Goal: Navigation & Orientation: Find specific page/section

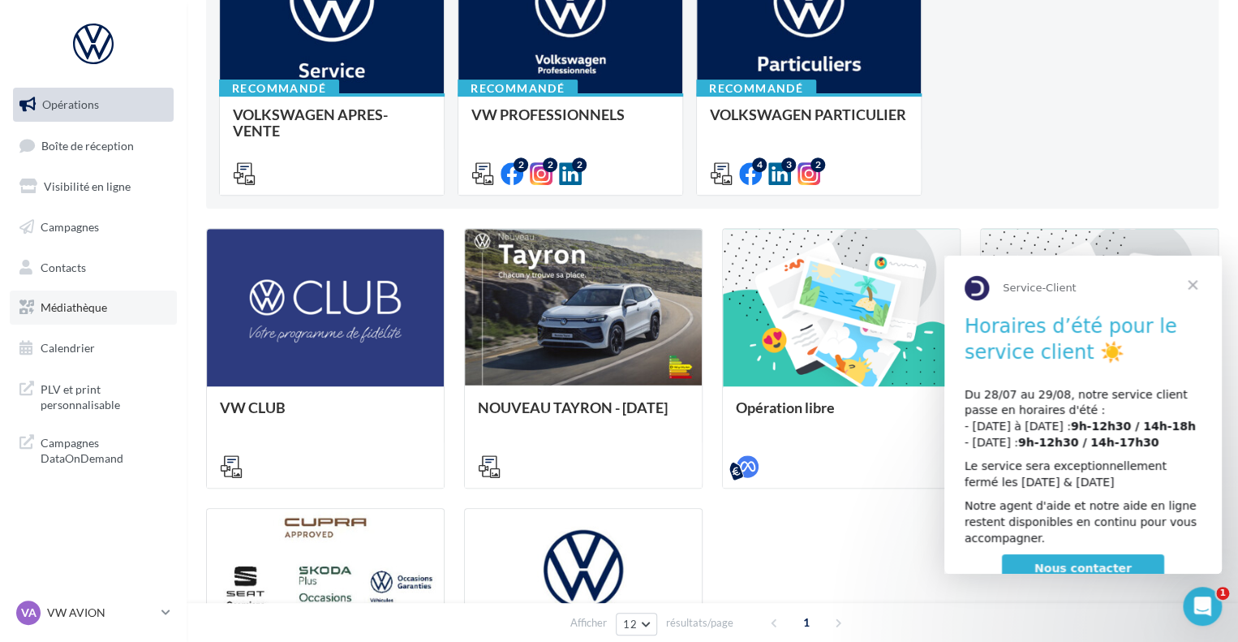
click at [100, 311] on span "Médiathèque" at bounding box center [74, 307] width 67 height 14
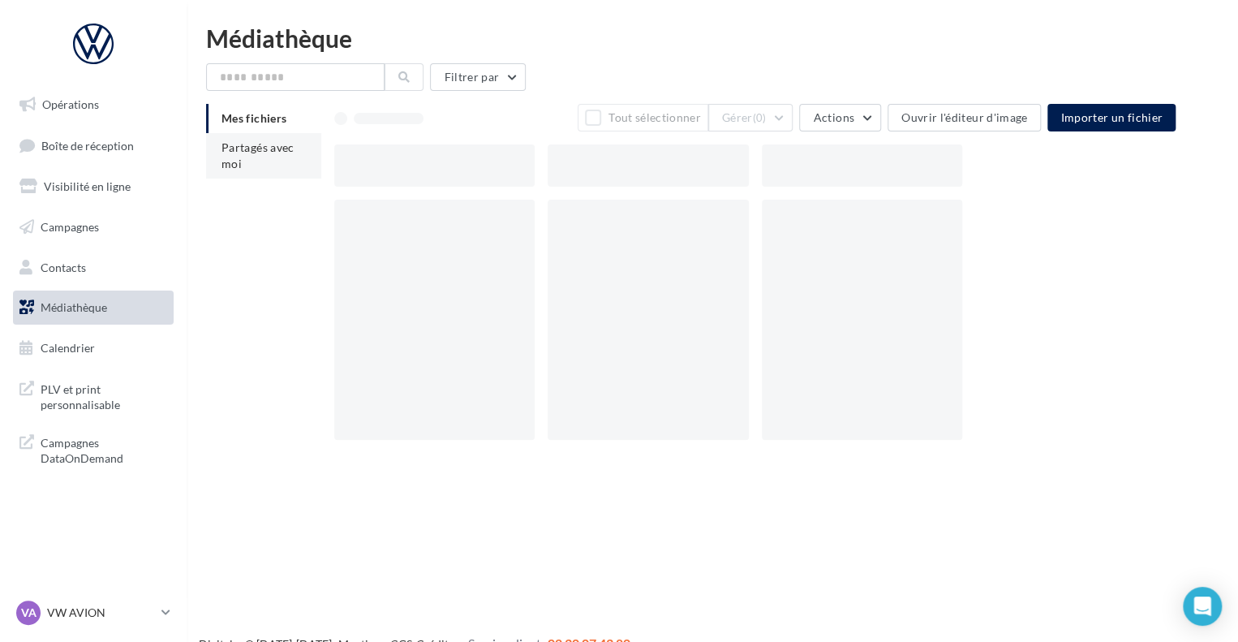
click at [224, 158] on span "Partagés avec moi" at bounding box center [257, 155] width 73 height 30
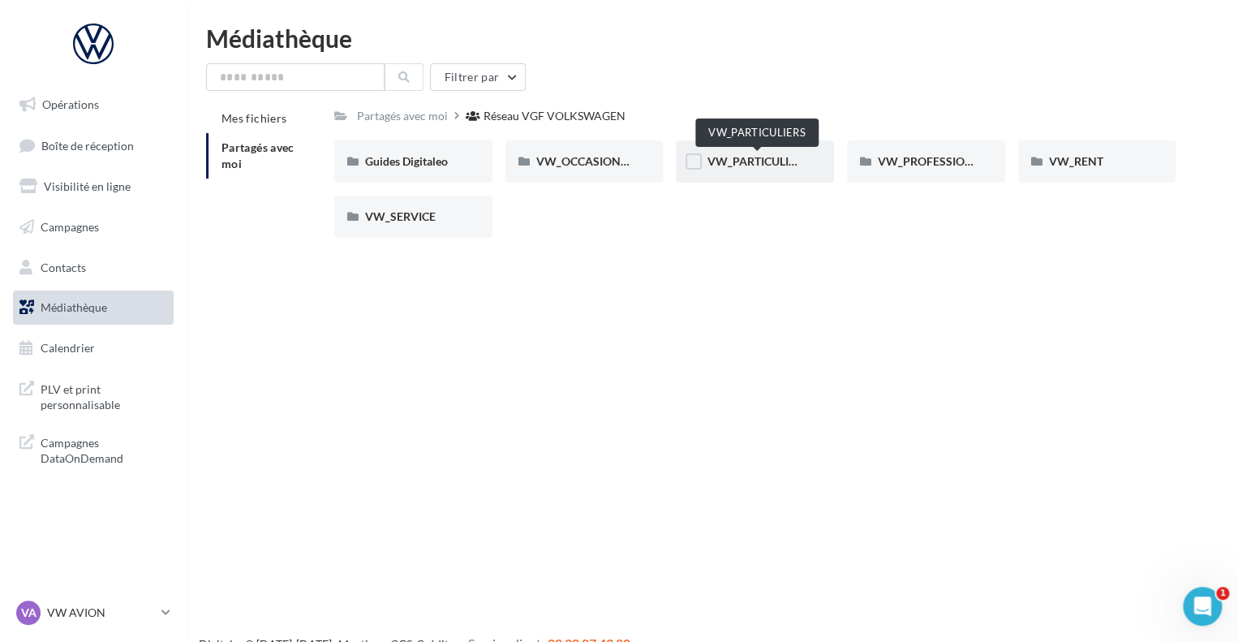
click at [764, 160] on span "VW_PARTICULIERS" at bounding box center [756, 161] width 101 height 14
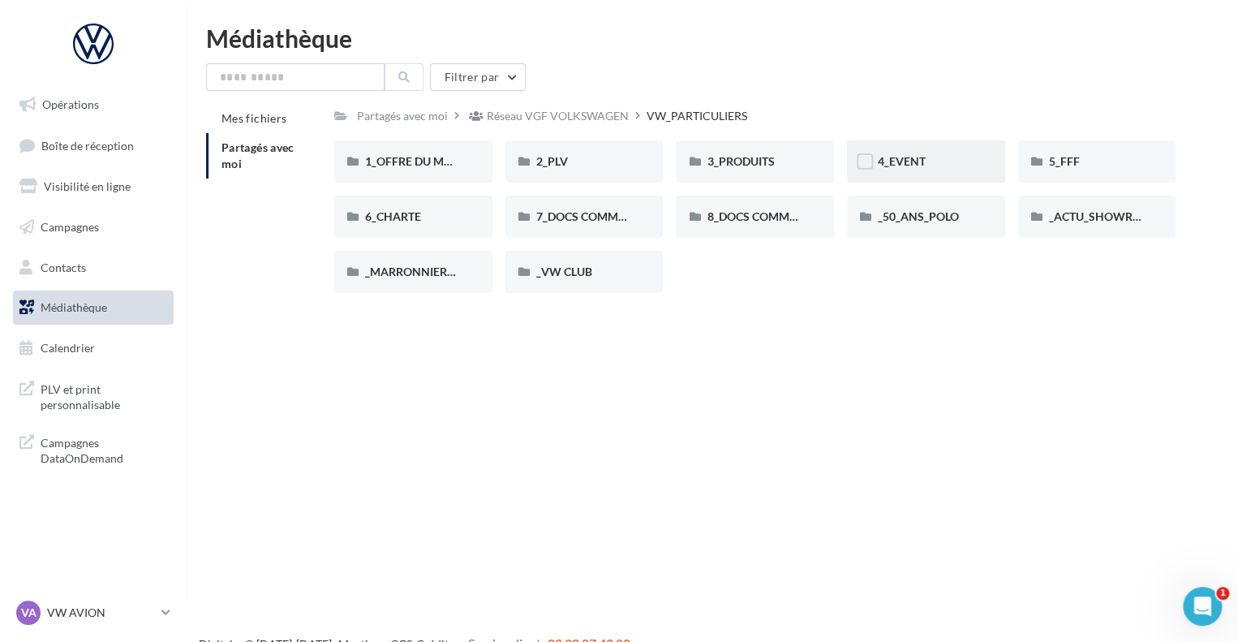
click at [876, 173] on div "4_EVENT" at bounding box center [926, 161] width 158 height 42
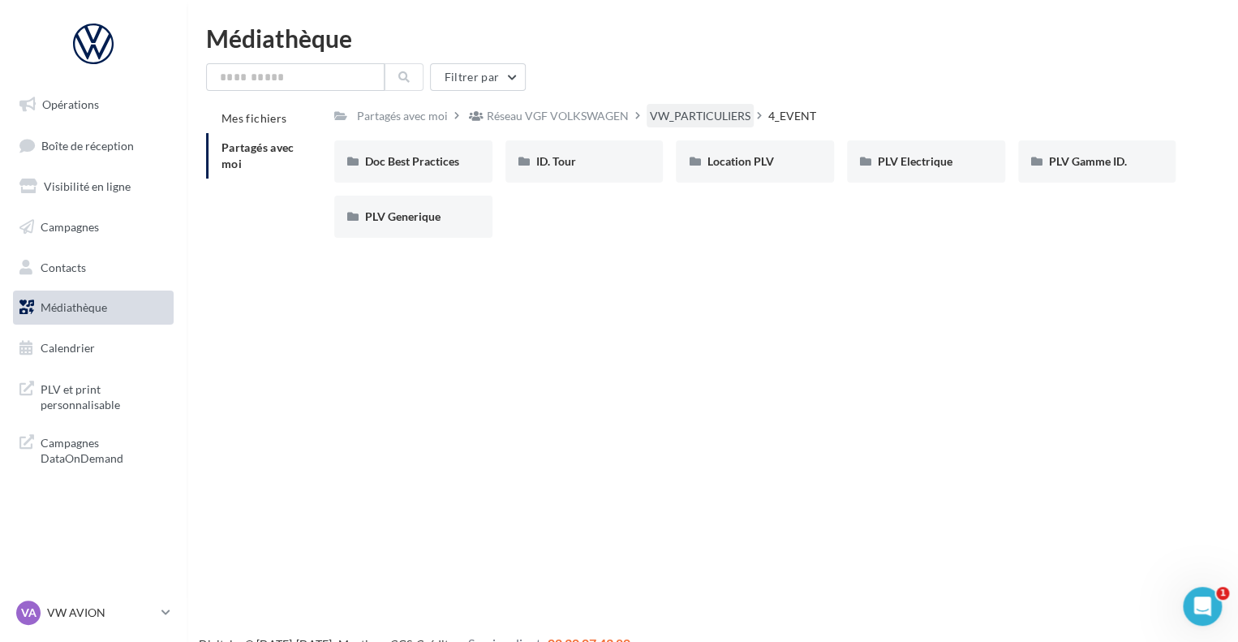
click at [693, 120] on div "VW_PARTICULIERS" at bounding box center [700, 116] width 101 height 16
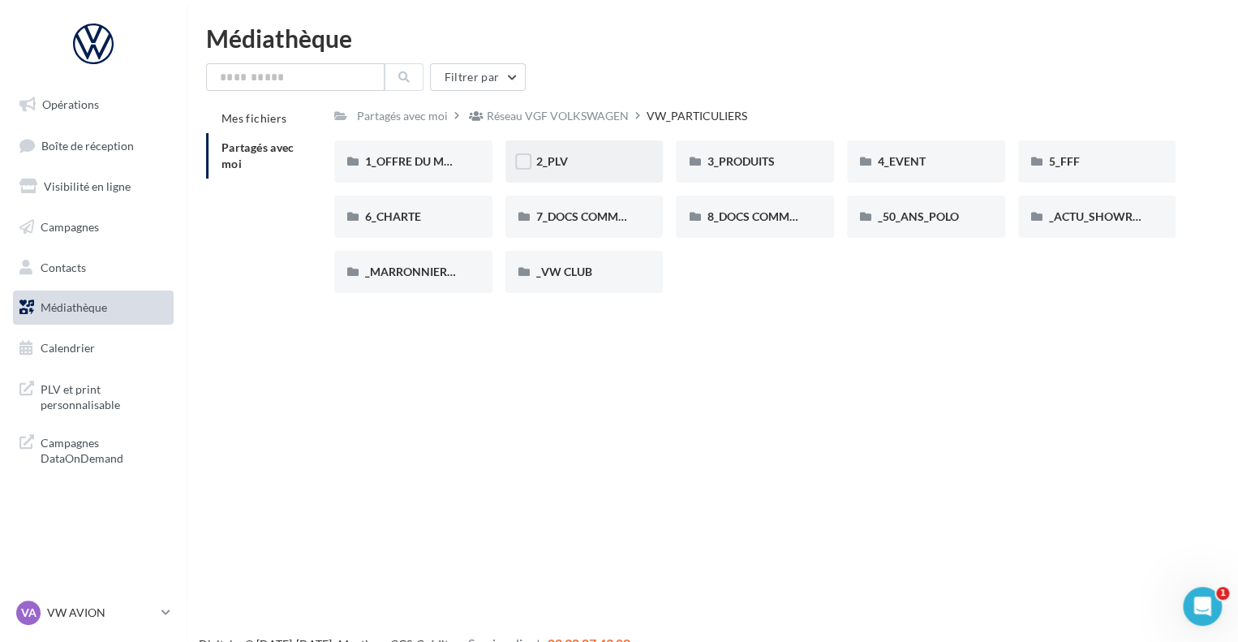
click at [571, 169] on div "2_PLV" at bounding box center [584, 161] width 97 height 16
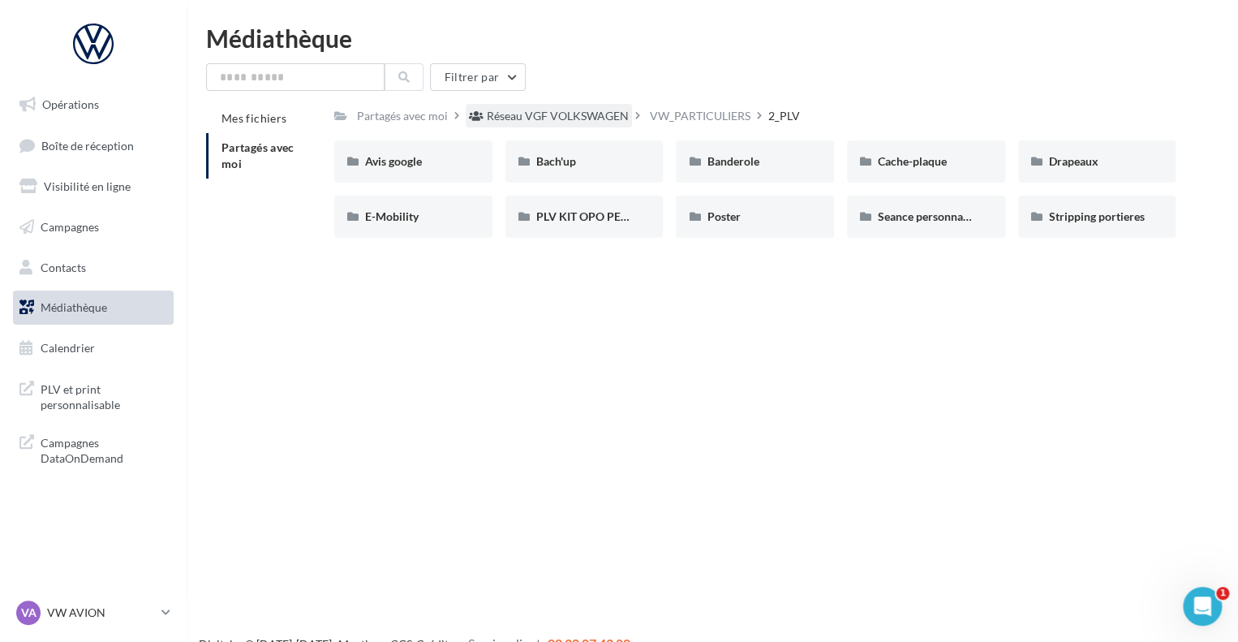
click at [584, 122] on div "Réseau VGF VOLKSWAGEN" at bounding box center [558, 116] width 142 height 16
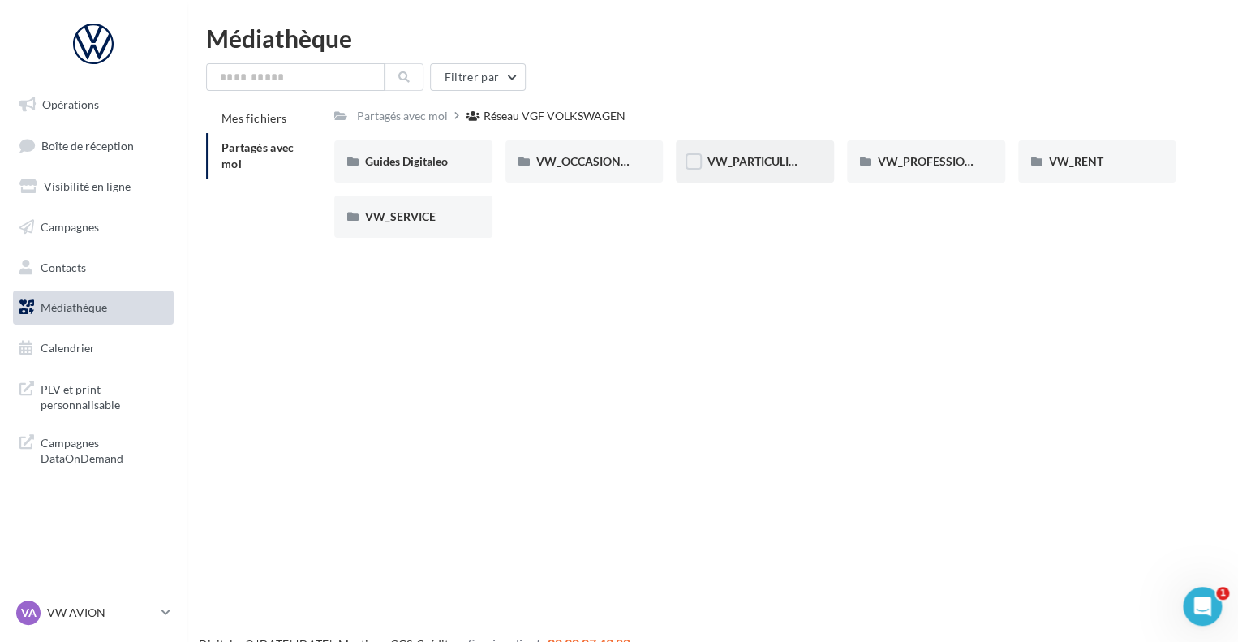
click at [772, 161] on span "VW_PARTICULIERS" at bounding box center [756, 161] width 101 height 14
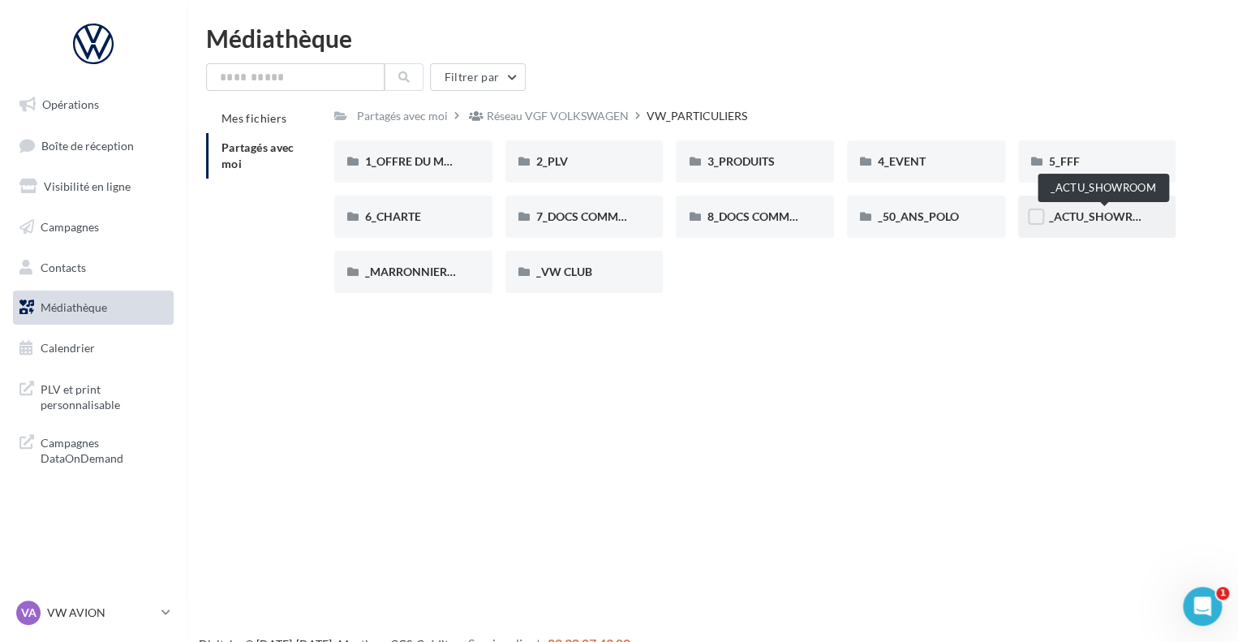
click at [1092, 213] on span "_ACTU_SHOWROOM" at bounding box center [1105, 216] width 112 height 14
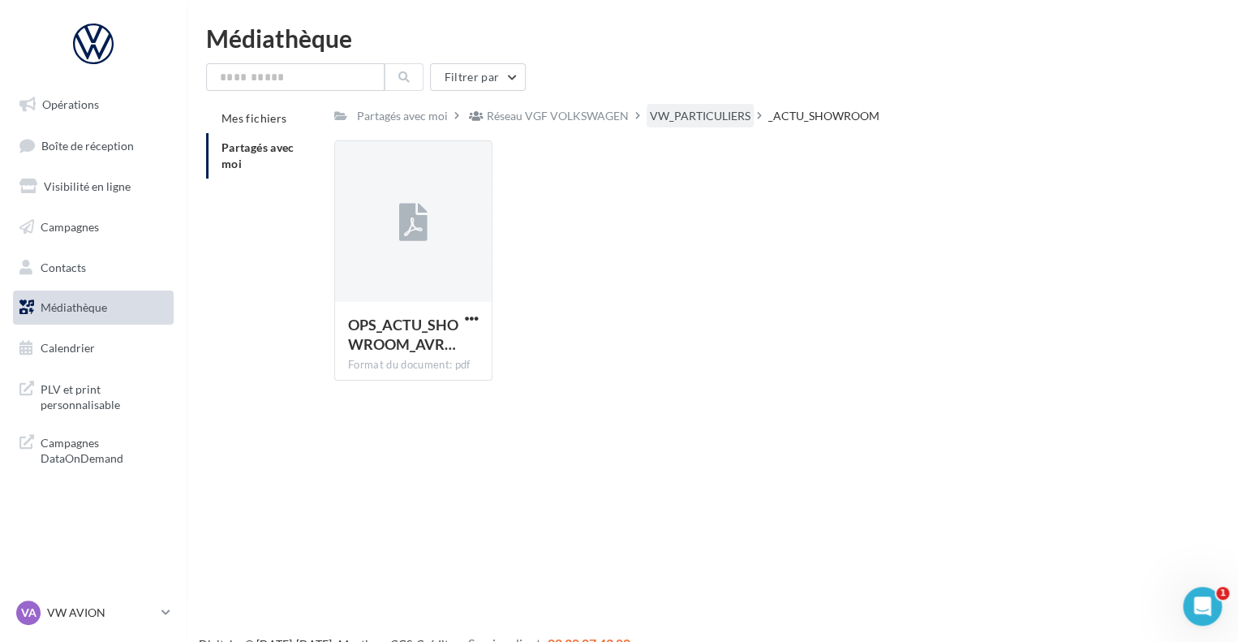
click at [650, 120] on div "VW_PARTICULIERS" at bounding box center [700, 116] width 101 height 16
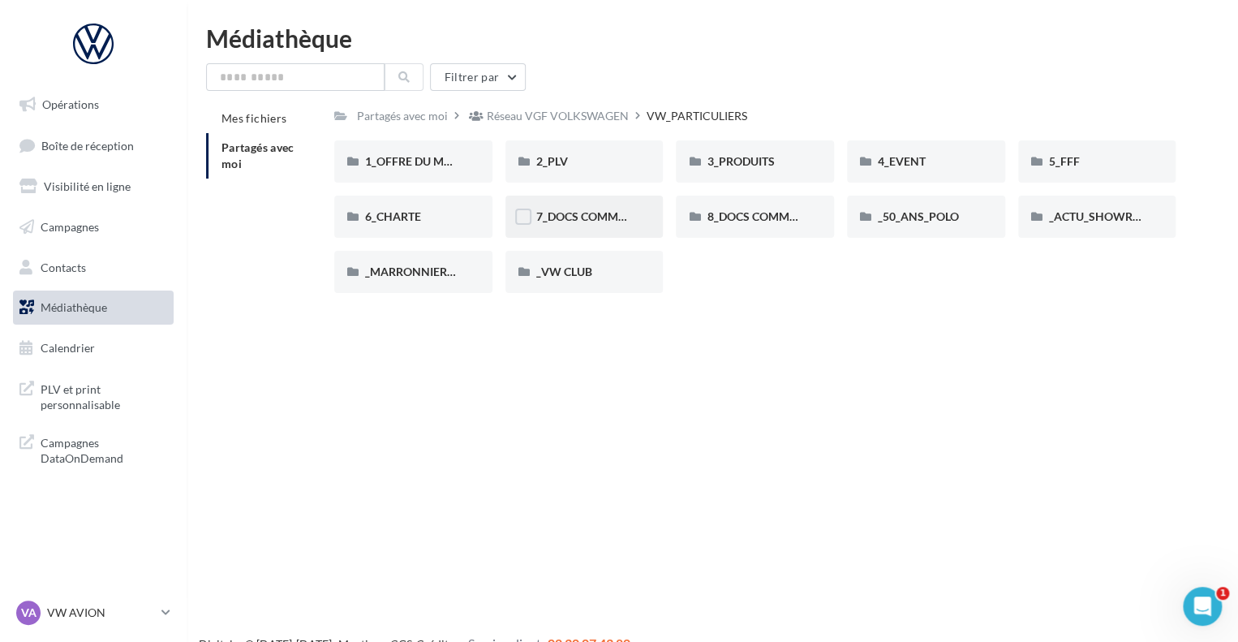
click at [573, 236] on div "7_DOCS COMMERCIAUX" at bounding box center [584, 216] width 158 height 42
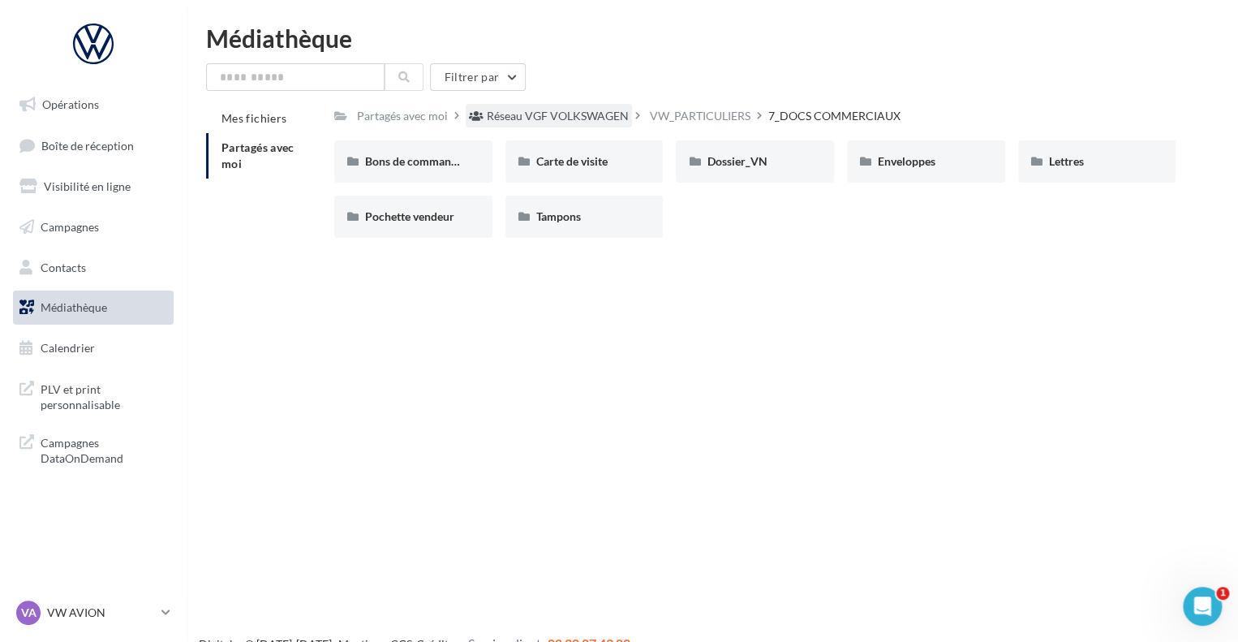
click at [591, 116] on div "Réseau VGF VOLKSWAGEN" at bounding box center [558, 116] width 142 height 16
